Goal: Task Accomplishment & Management: Manage account settings

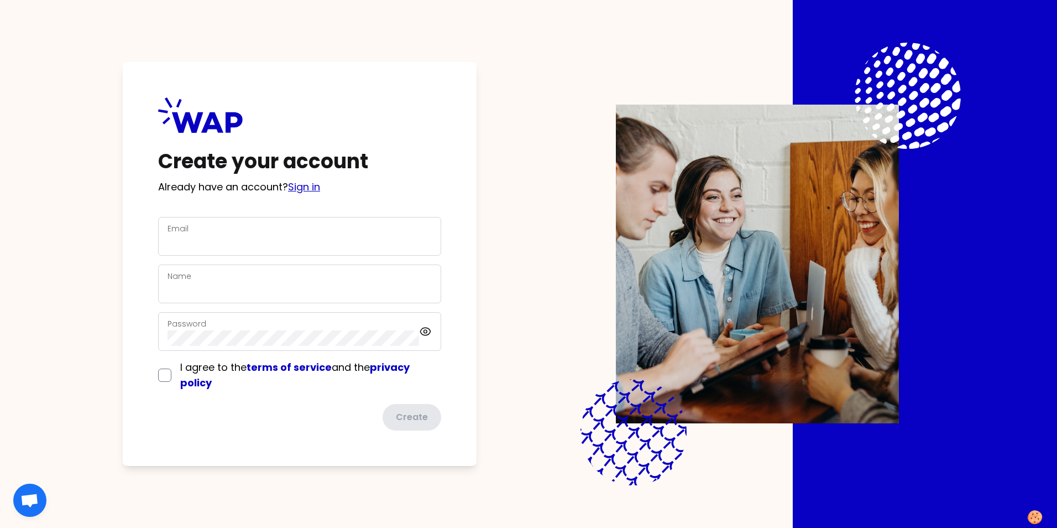
click at [315, 183] on link "Sign in" at bounding box center [304, 187] width 32 height 14
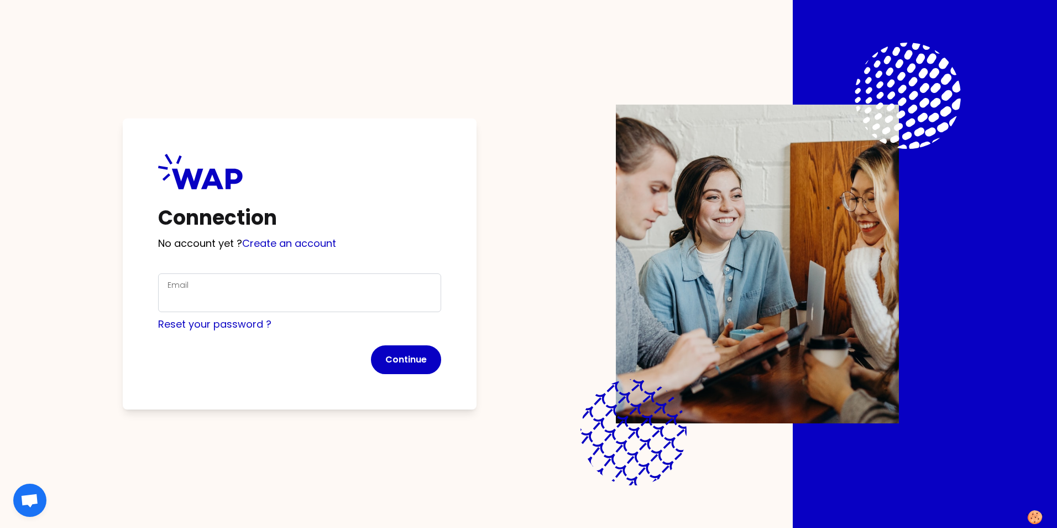
click at [208, 286] on div "Email" at bounding box center [300, 292] width 264 height 29
type input "[PERSON_NAME][EMAIL_ADDRESS][PERSON_NAME][DOMAIN_NAME]"
click button "Continue" at bounding box center [406, 359] width 70 height 29
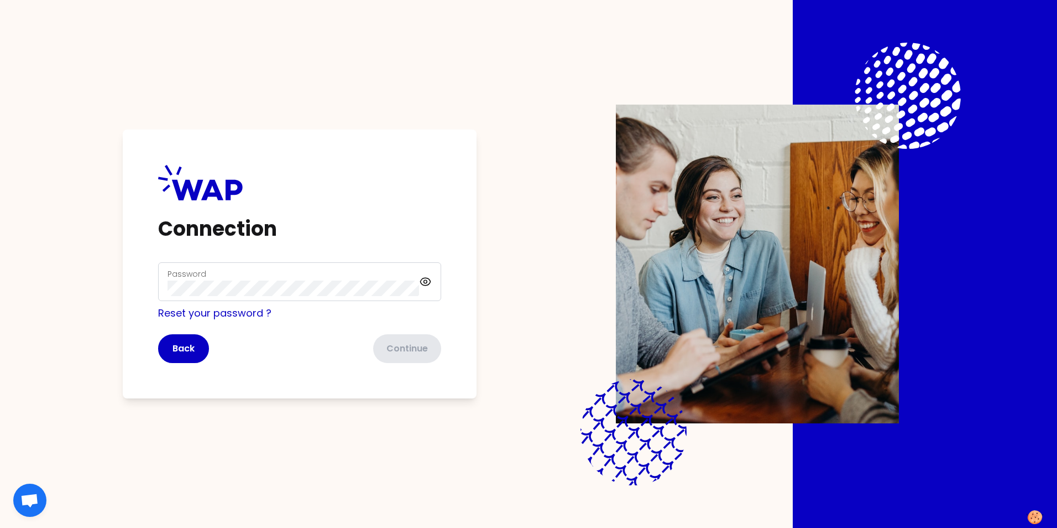
click at [213, 280] on div "Password" at bounding box center [294, 281] width 252 height 29
click at [403, 342] on button "Continue" at bounding box center [406, 348] width 70 height 29
